Goal: Find contact information: Find contact information

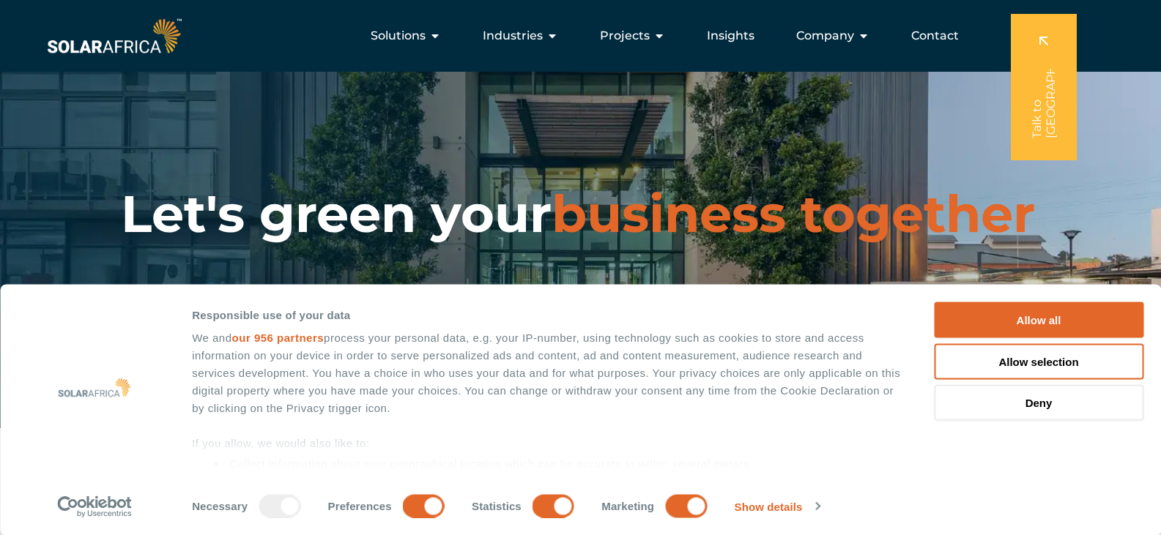
scroll to position [366, 0]
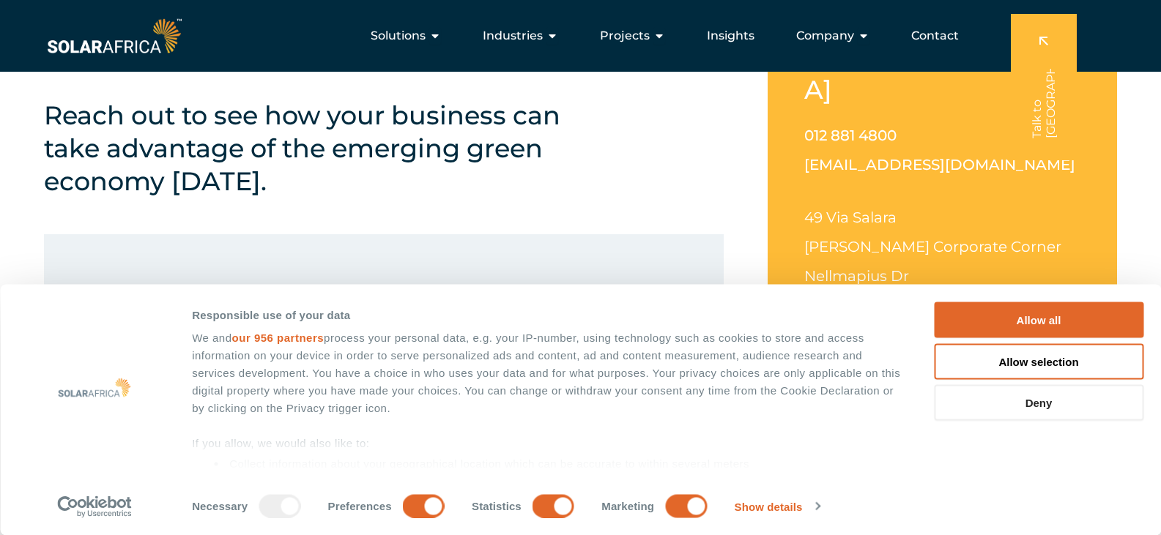
click at [1034, 405] on button "Deny" at bounding box center [1038, 403] width 209 height 36
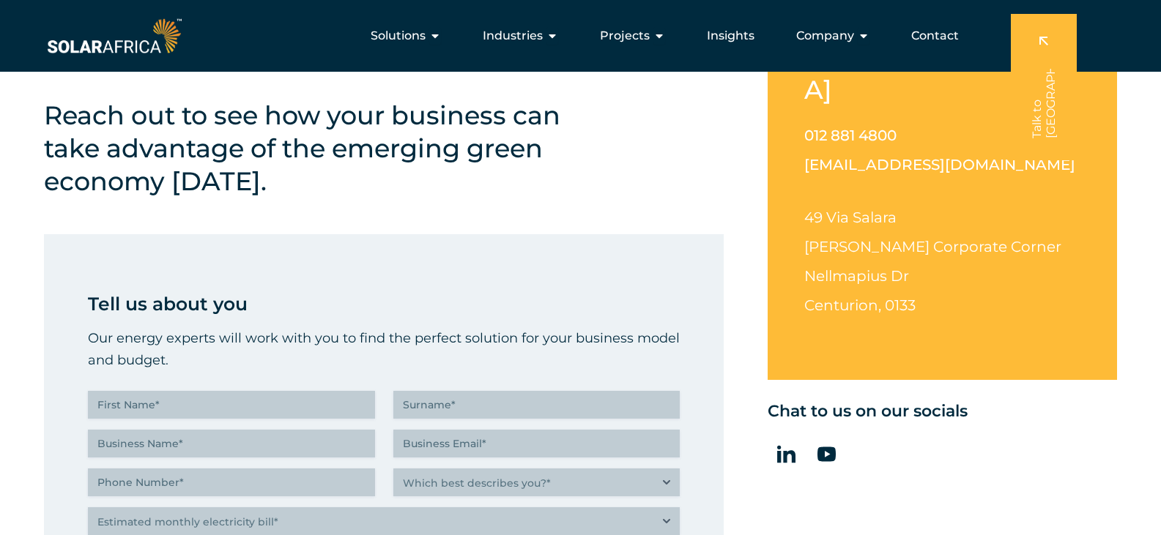
scroll to position [0, 0]
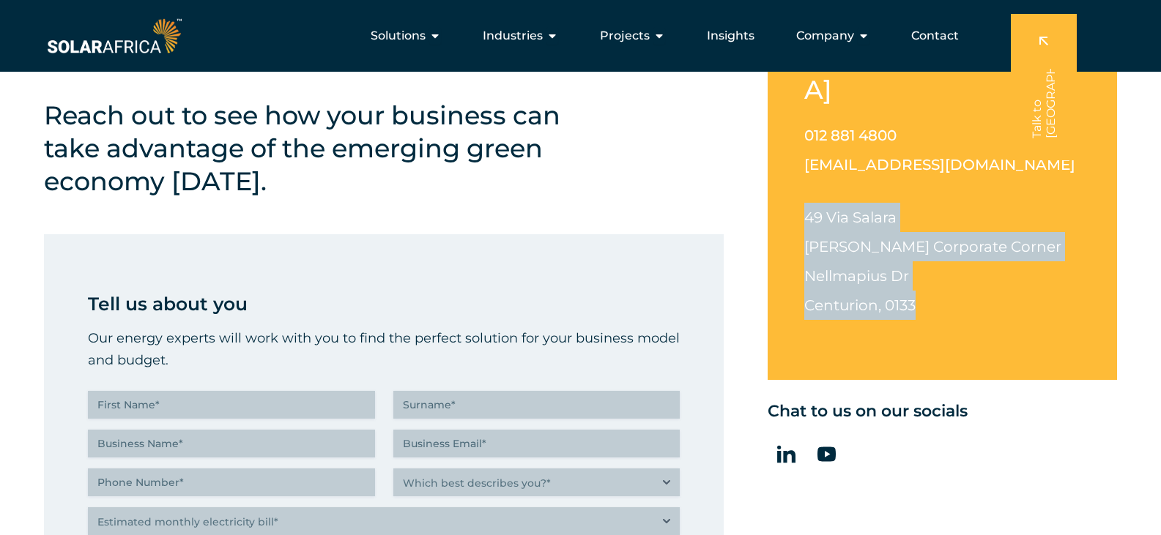
drag, startPoint x: 809, startPoint y: 179, endPoint x: 950, endPoint y: 278, distance: 172.5
click at [950, 278] on p "[STREET_ADDRESS][PERSON_NAME][PERSON_NAME]" at bounding box center [942, 261] width 276 height 117
copy p "[STREET_ADDRESS][PERSON_NAME][PERSON_NAME]"
click at [956, 281] on p "[STREET_ADDRESS][PERSON_NAME][PERSON_NAME]" at bounding box center [942, 261] width 276 height 117
drag, startPoint x: 803, startPoint y: 185, endPoint x: 970, endPoint y: 279, distance: 191.5
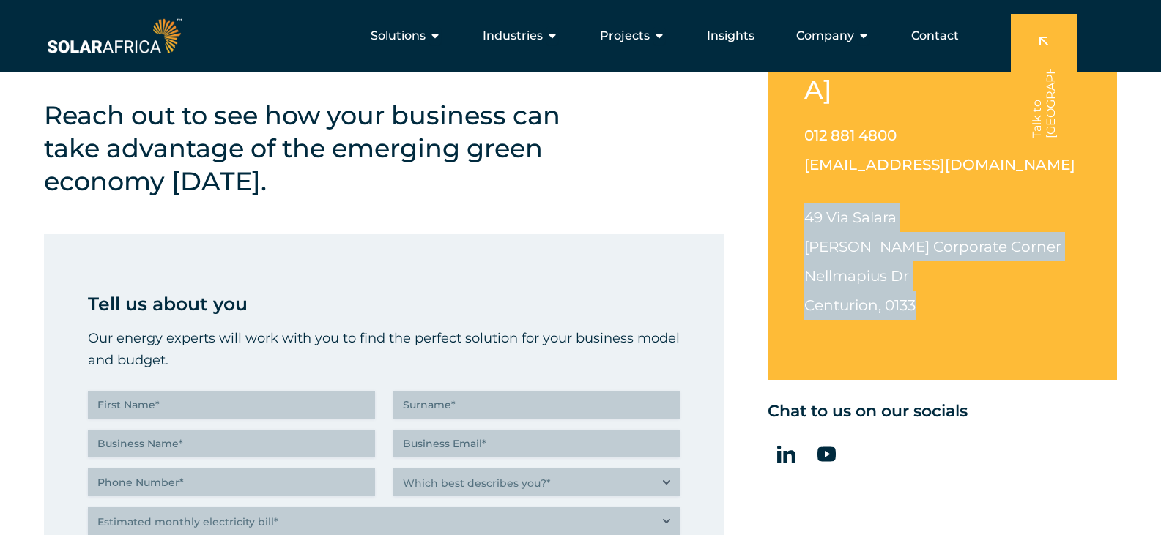
click at [970, 279] on div "[GEOGRAPHIC_DATA] 012 881 4800 [EMAIL_ADDRESS][DOMAIN_NAME] [STREET_ADDRESS][PE…" at bounding box center [942, 192] width 349 height 376
copy p "[STREET_ADDRESS][PERSON_NAME][PERSON_NAME]"
